Goal: Task Accomplishment & Management: Manage account settings

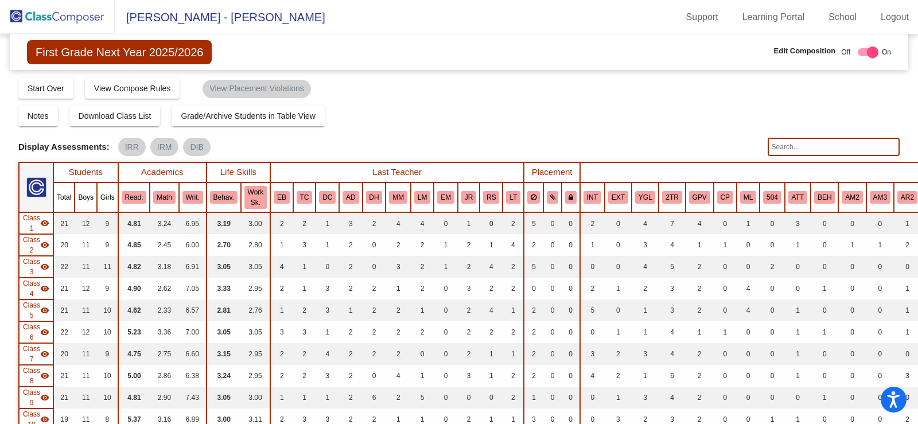
scroll to position [918, 0]
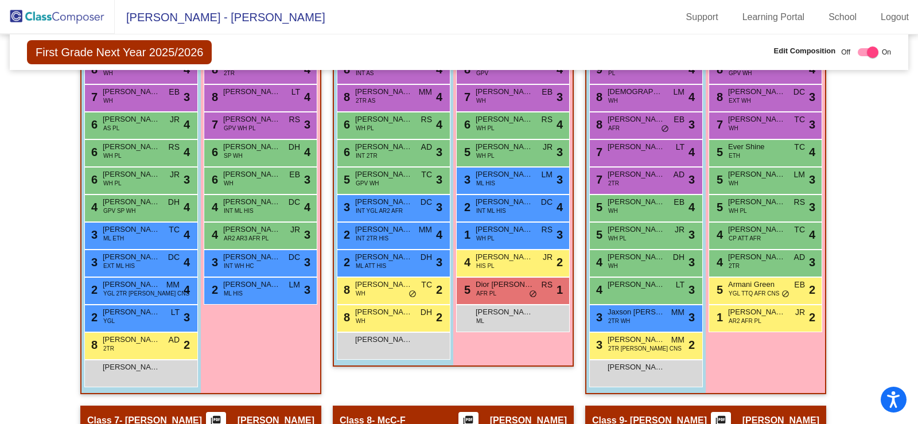
click at [48, 13] on img at bounding box center [57, 17] width 115 height 34
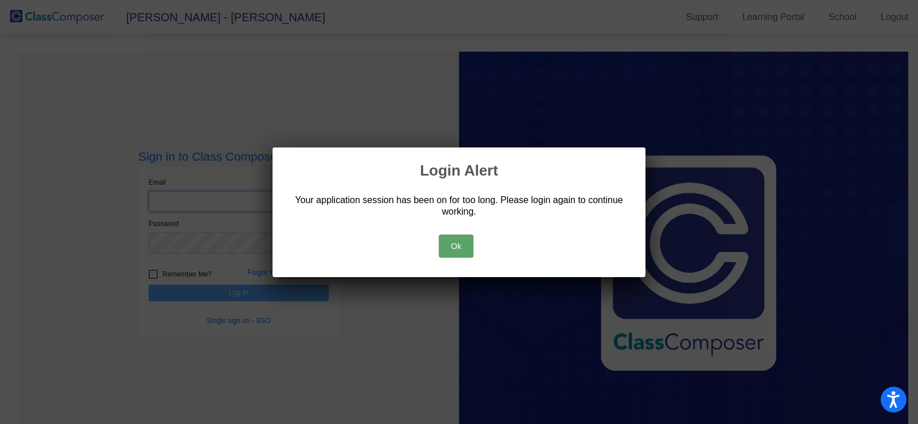
type input "jboston@swsdk6.com"
click at [437, 247] on div "Ok" at bounding box center [458, 243] width 345 height 40
click at [463, 247] on button "Ok" at bounding box center [456, 246] width 34 height 23
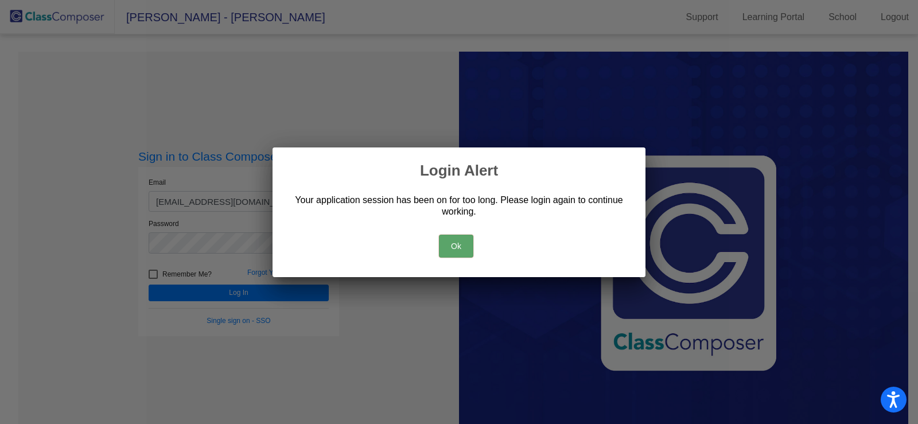
click at [463, 247] on button "Ok" at bounding box center [456, 246] width 34 height 23
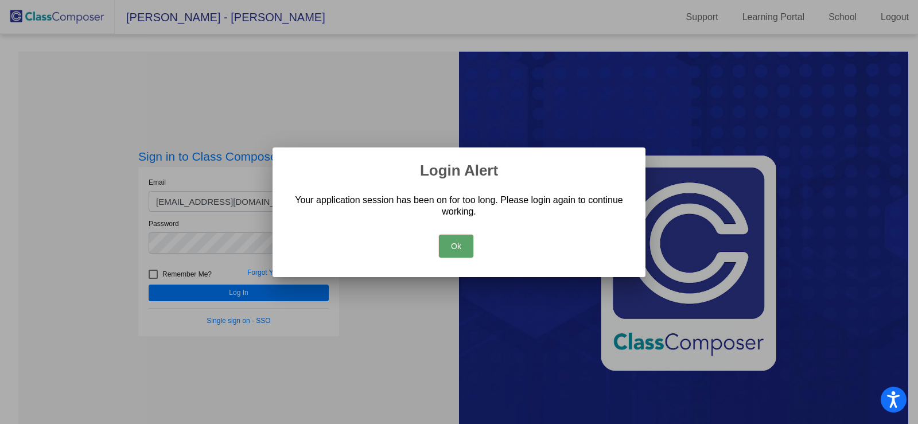
click at [461, 243] on button "Ok" at bounding box center [456, 246] width 34 height 23
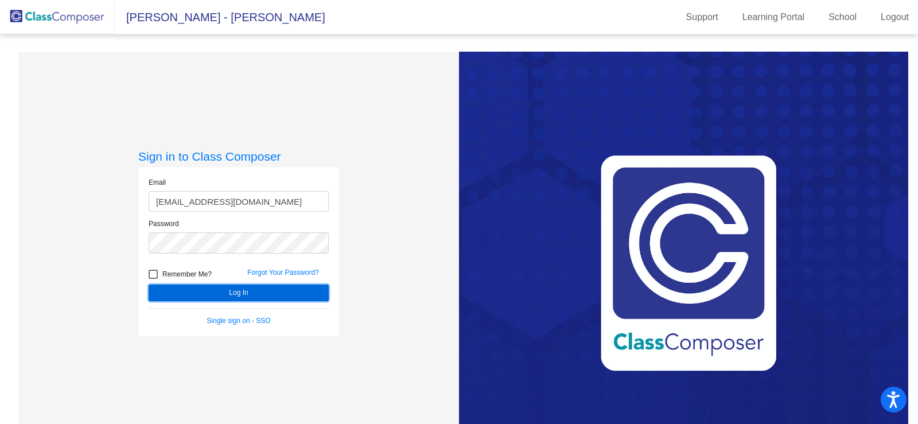
click at [247, 290] on button "Log In" at bounding box center [239, 293] width 180 height 17
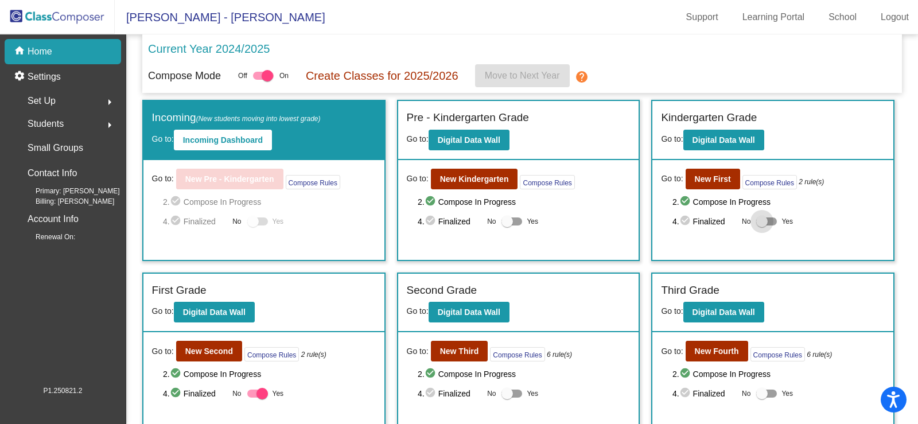
click at [764, 220] on div at bounding box center [766, 221] width 21 height 8
click at [762, 225] on input "Yes" at bounding box center [761, 225] width 1 height 1
checkbox input "true"
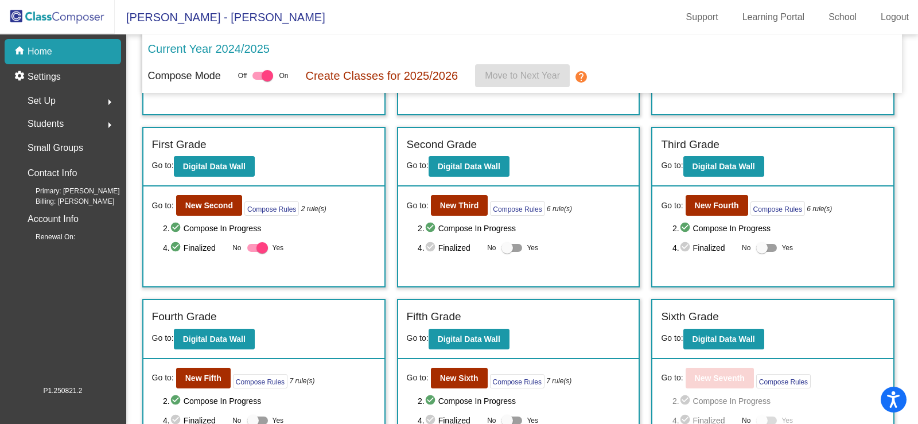
scroll to position [182, 0]
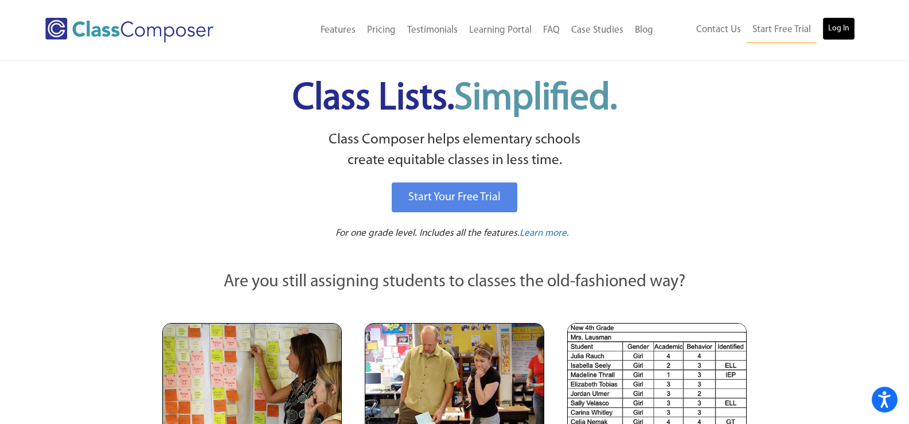
click at [841, 32] on link "Log In" at bounding box center [839, 28] width 33 height 23
